Goal: Check status: Check status

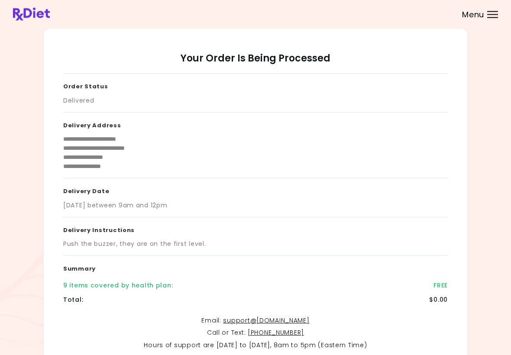
scroll to position [1, 0]
click at [496, 16] on div "Menu" at bounding box center [492, 14] width 11 height 7
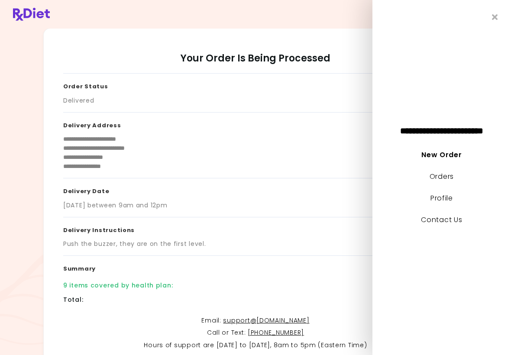
click at [458, 175] on li "Orders" at bounding box center [441, 181] width 139 height 22
click at [440, 179] on link "Orders" at bounding box center [442, 176] width 24 height 10
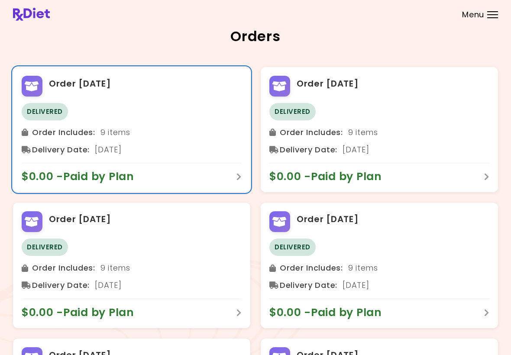
click at [238, 176] on icon at bounding box center [238, 177] width 5 height 8
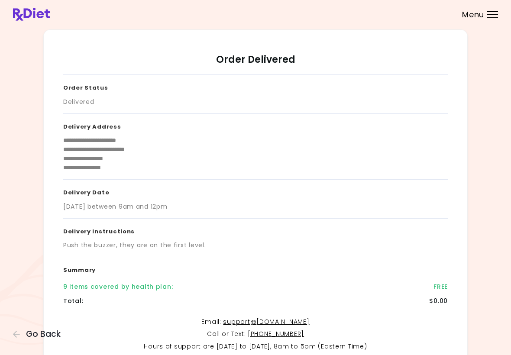
click at [489, 18] on div at bounding box center [492, 17] width 11 height 1
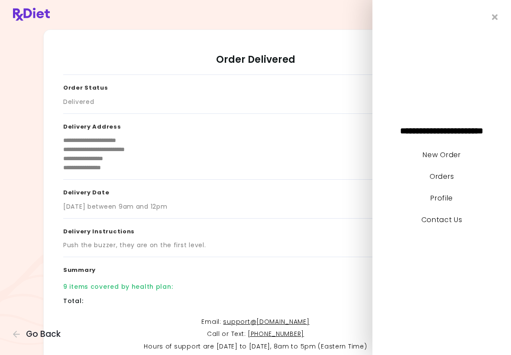
click at [453, 181] on link "Orders" at bounding box center [442, 176] width 24 height 10
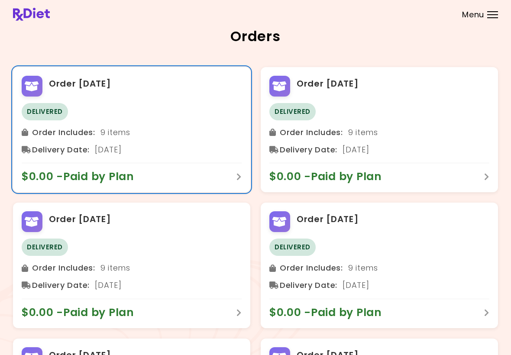
click at [99, 110] on div "Delivered" at bounding box center [132, 111] width 220 height 17
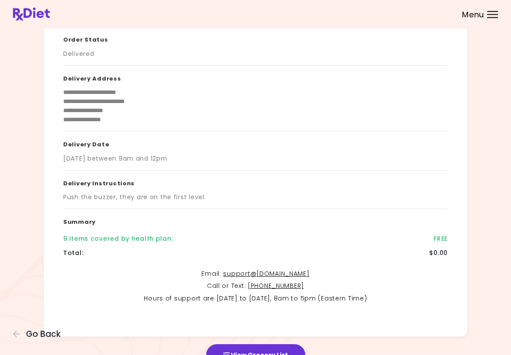
scroll to position [86, 0]
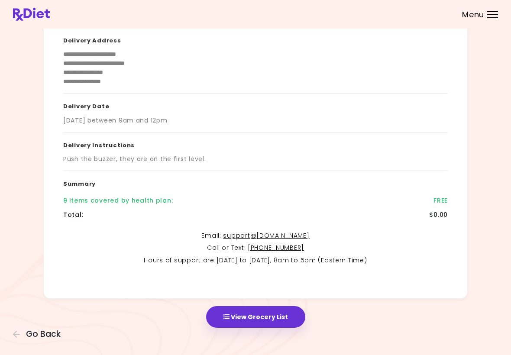
click at [290, 318] on button "View Grocery List" at bounding box center [255, 317] width 99 height 22
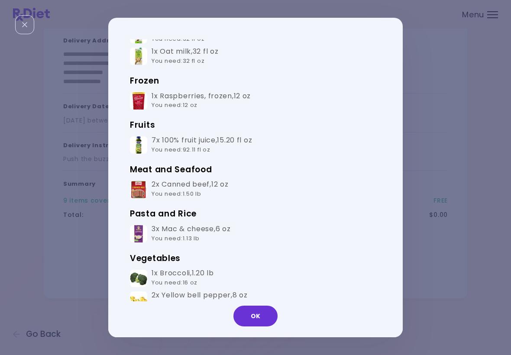
scroll to position [121, 0]
click at [261, 315] on button "OK" at bounding box center [255, 316] width 44 height 21
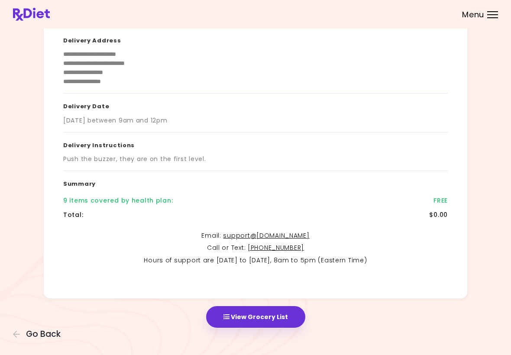
click at [285, 249] on link "[PHONE_NUMBER]" at bounding box center [276, 247] width 56 height 9
